Goal: Transaction & Acquisition: Purchase product/service

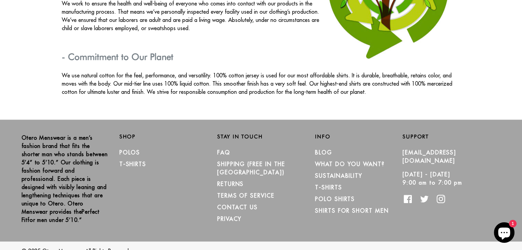
scroll to position [1264, 0]
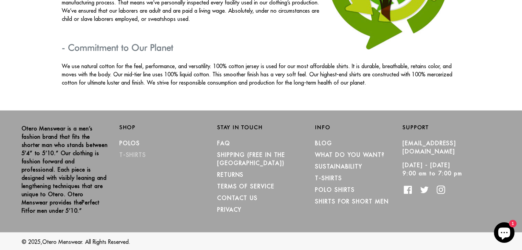
click at [136, 153] on link "T-Shirts" at bounding box center [132, 154] width 27 height 7
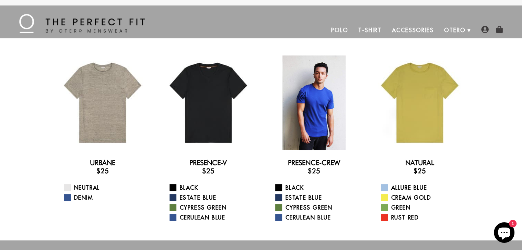
click at [321, 123] on div at bounding box center [314, 103] width 95 height 95
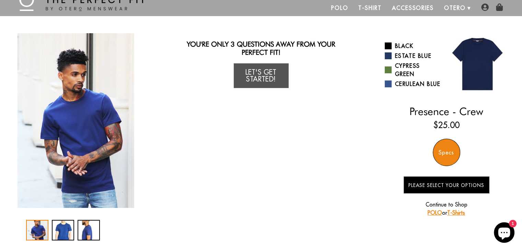
scroll to position [34, 0]
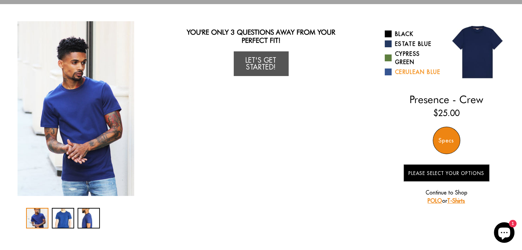
click at [388, 75] on span at bounding box center [388, 72] width 7 height 7
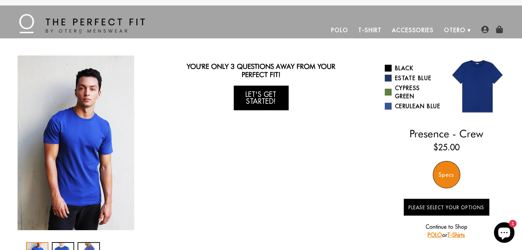
click at [266, 98] on link "Let's Get Started!" at bounding box center [261, 98] width 55 height 25
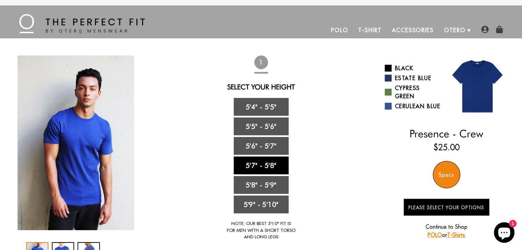
click at [270, 162] on link "5'7" - 5'8"" at bounding box center [261, 166] width 55 height 18
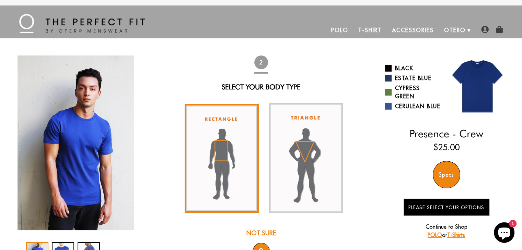
click at [227, 156] on img at bounding box center [222, 158] width 74 height 109
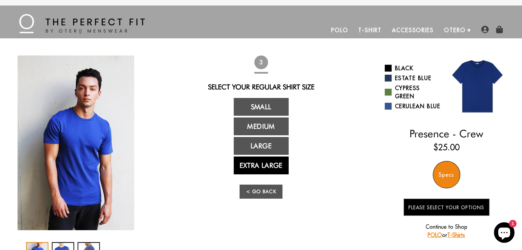
click at [267, 164] on link "Extra Large" at bounding box center [261, 166] width 55 height 18
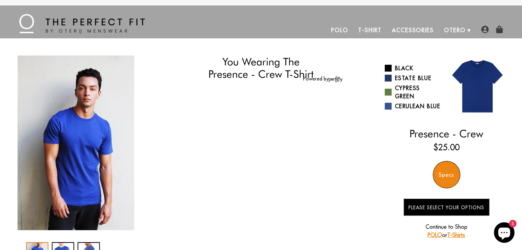
select select "57-58"
select select "XL"
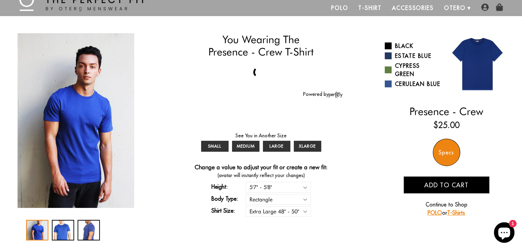
scroll to position [34, 0]
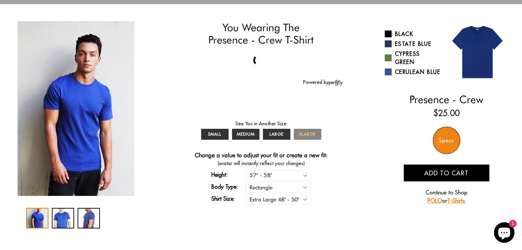
click at [305, 134] on span "XLARGE" at bounding box center [307, 134] width 17 height 5
click at [57, 223] on div "2 / 3" at bounding box center [63, 218] width 22 height 21
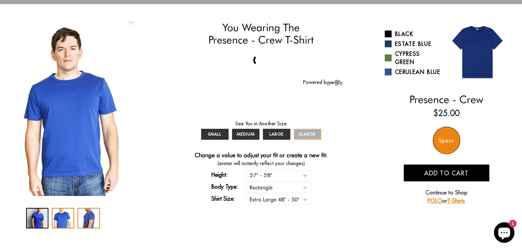
click at [92, 221] on div "3 / 3" at bounding box center [89, 218] width 22 height 21
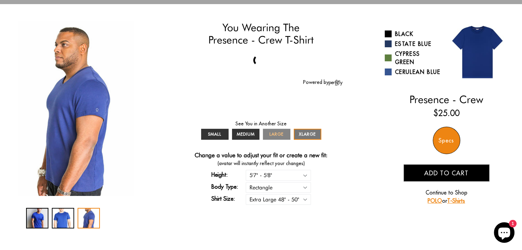
click at [277, 136] on span "LARGE" at bounding box center [276, 134] width 14 height 5
click at [64, 214] on div "2 / 3" at bounding box center [63, 218] width 22 height 21
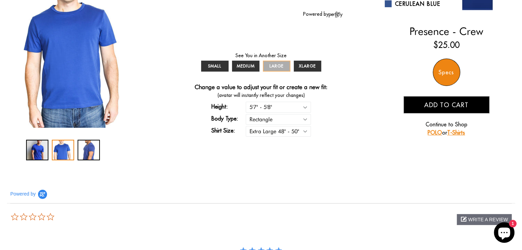
scroll to position [172, 0]
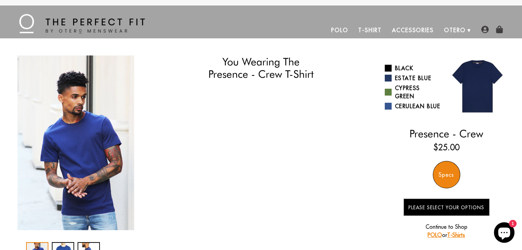
select select "57-58"
select select "XL"
